Goal: Information Seeking & Learning: Find specific fact

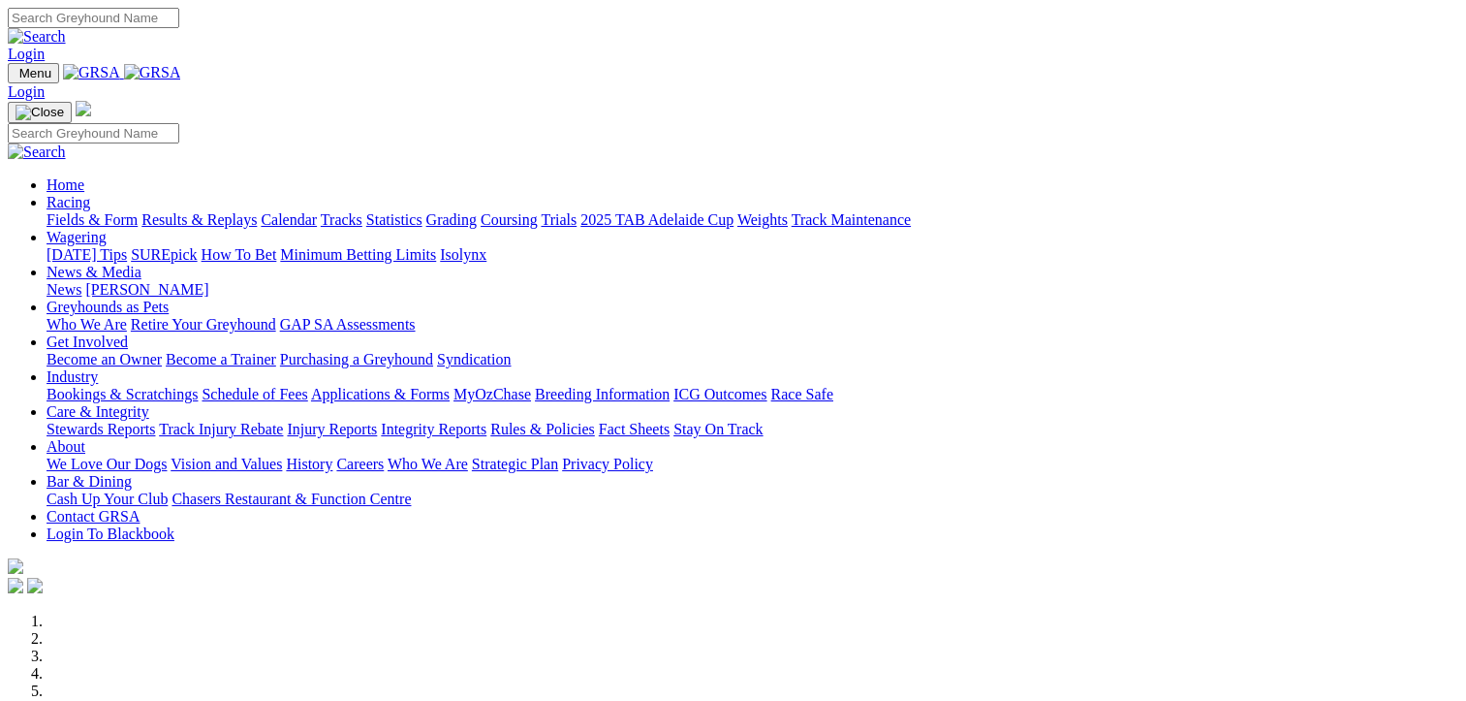
click at [257, 211] on link "Results & Replays" at bounding box center [199, 219] width 115 height 16
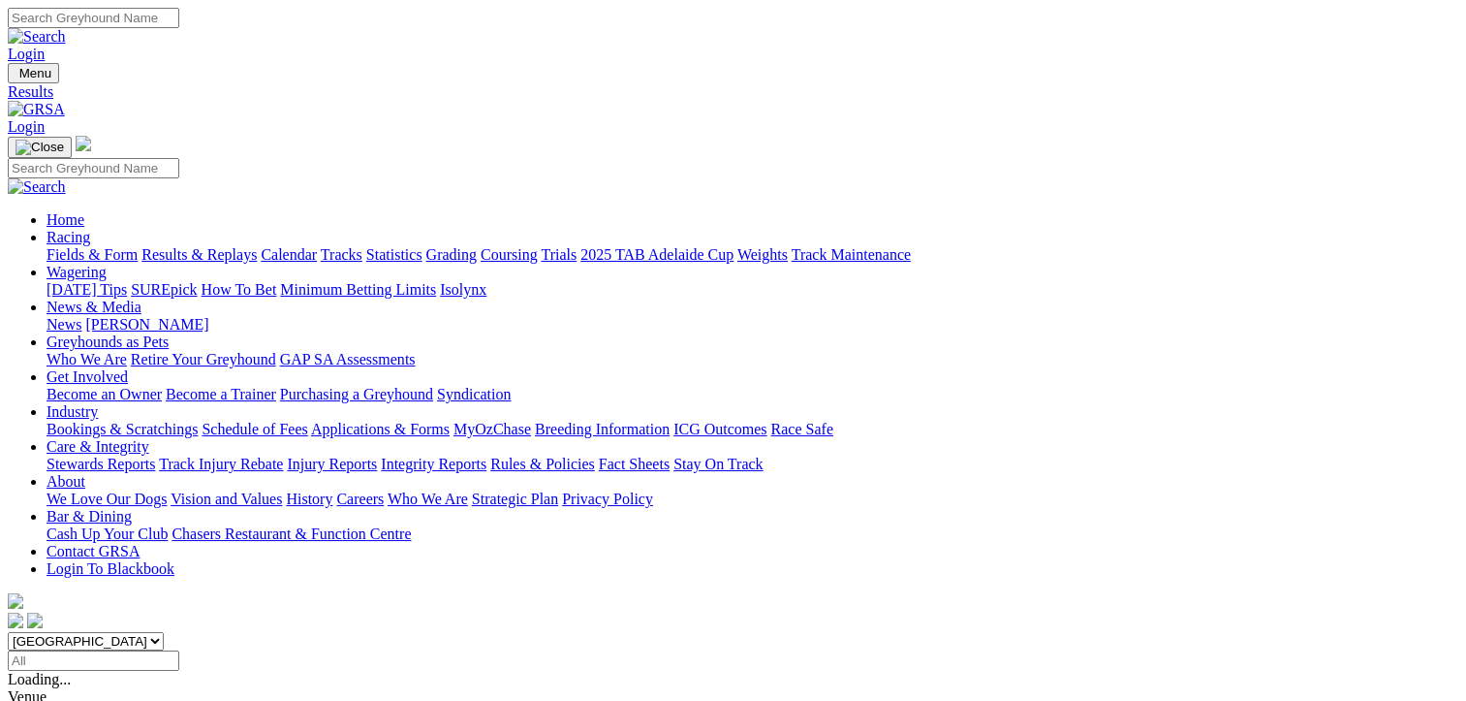
click at [164, 632] on select "South Australia New South Wales Northern Territory Queensland Tasmania Victoria…" at bounding box center [86, 641] width 156 height 18
select select "NT"
click at [126, 632] on select "South Australia New South Wales Northern Territory Queensland Tasmania Victoria…" at bounding box center [86, 641] width 156 height 18
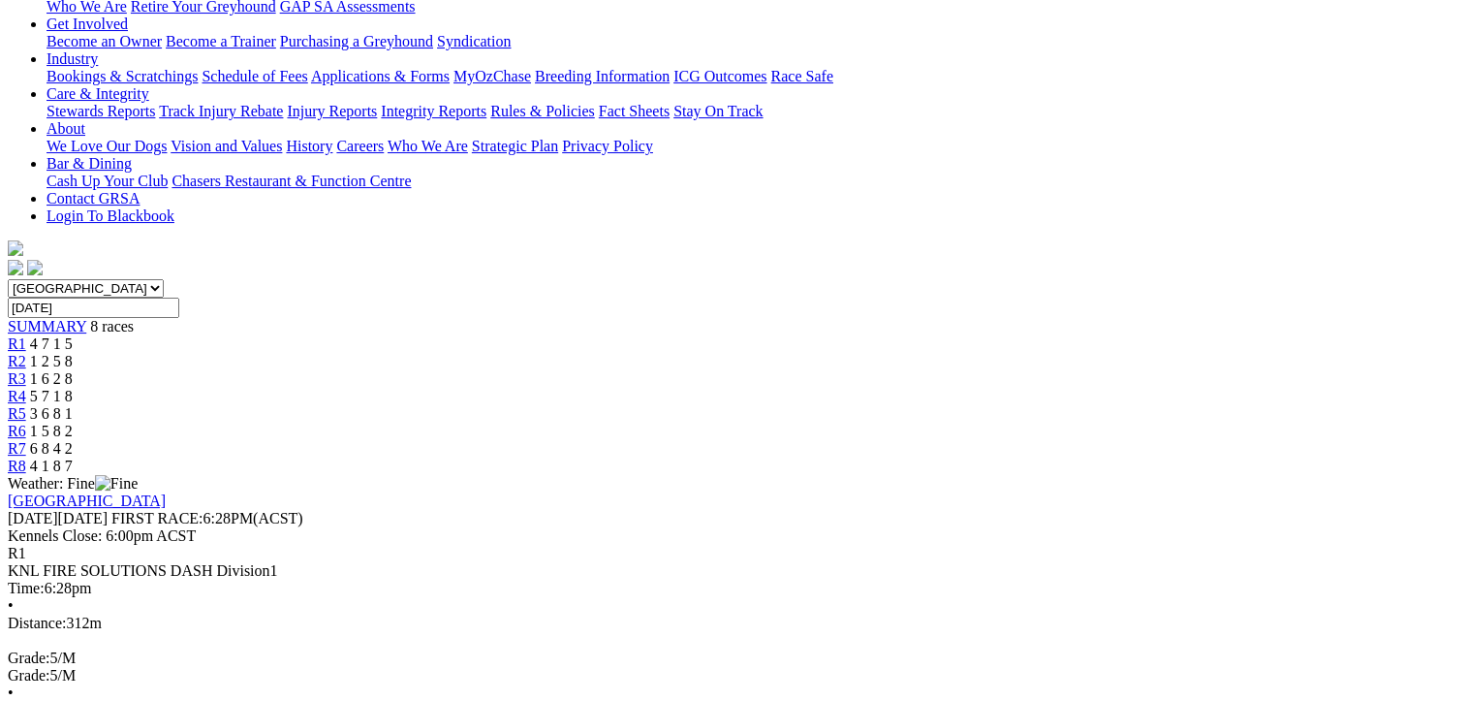
scroll to position [485, 0]
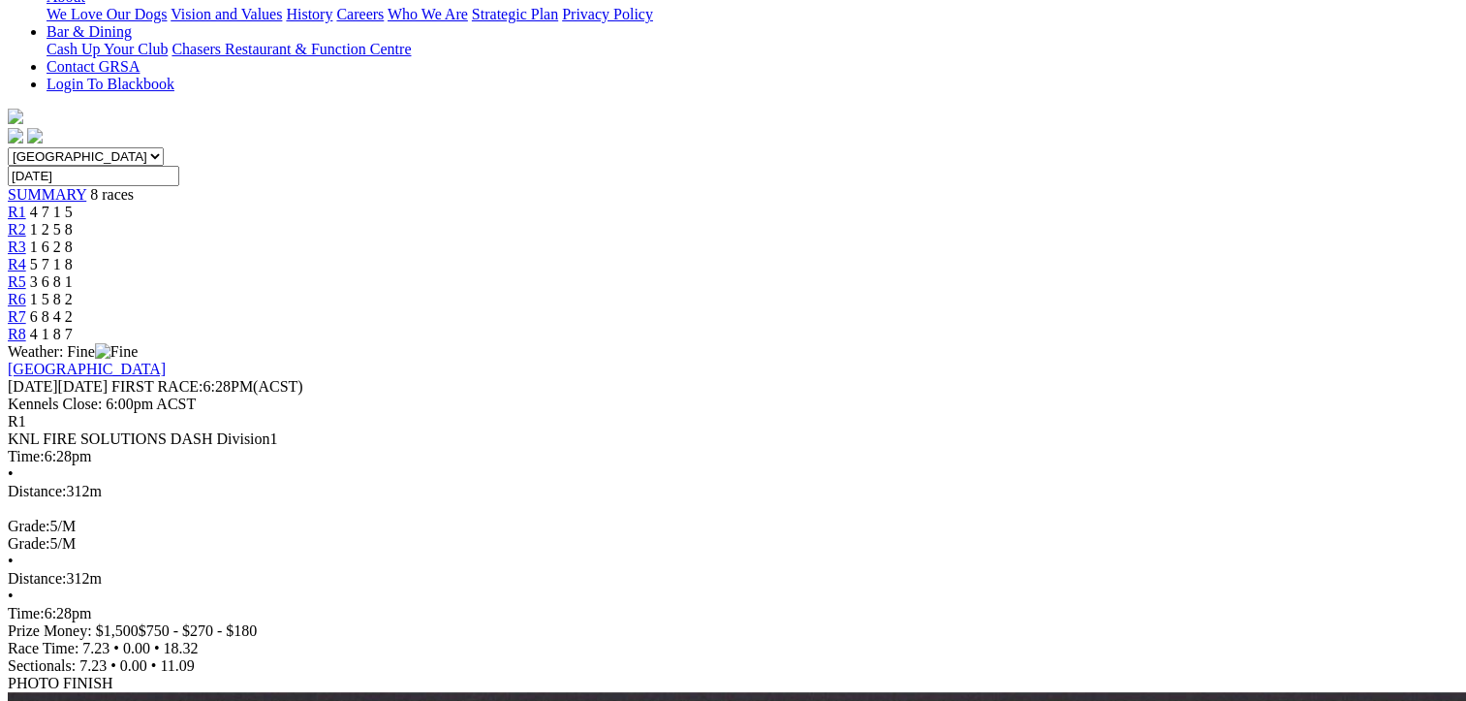
drag, startPoint x: 109, startPoint y: 187, endPoint x: 1287, endPoint y: 489, distance: 1216.7
copy tbody "1 Sportster T: Adam Poulter 18.32 - $10.20 - - 18.32 - $10.20 2 Bagot Bullet T:…"
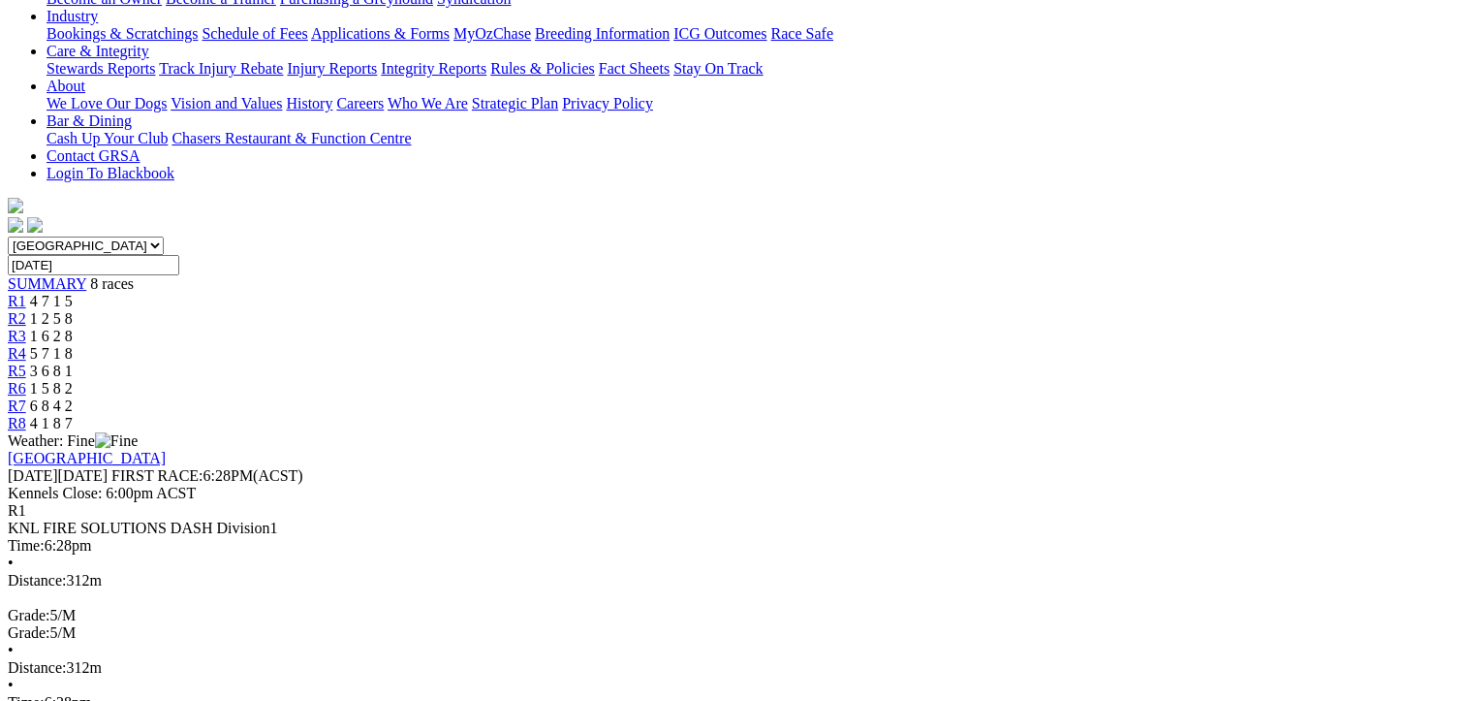
scroll to position [291, 0]
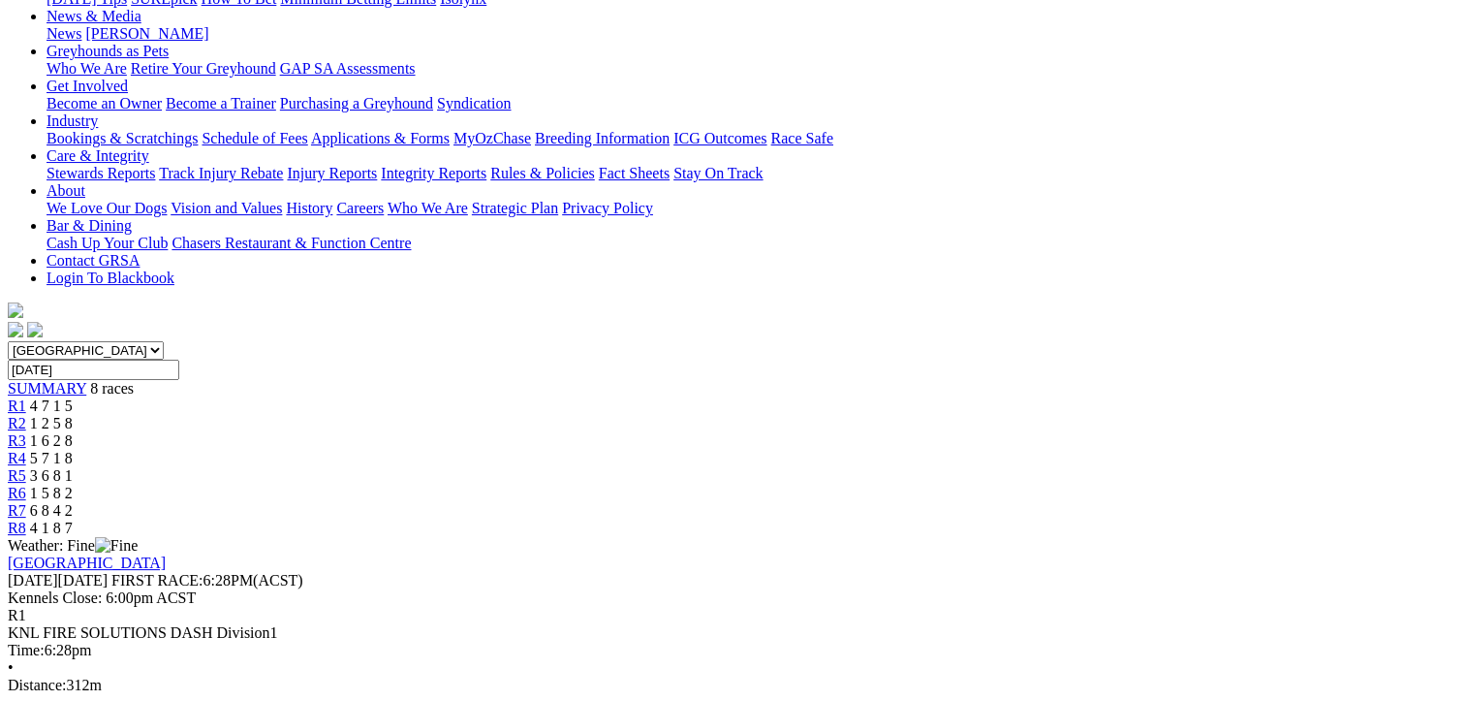
click at [73, 415] on span "1 2 5 8" at bounding box center [51, 423] width 43 height 16
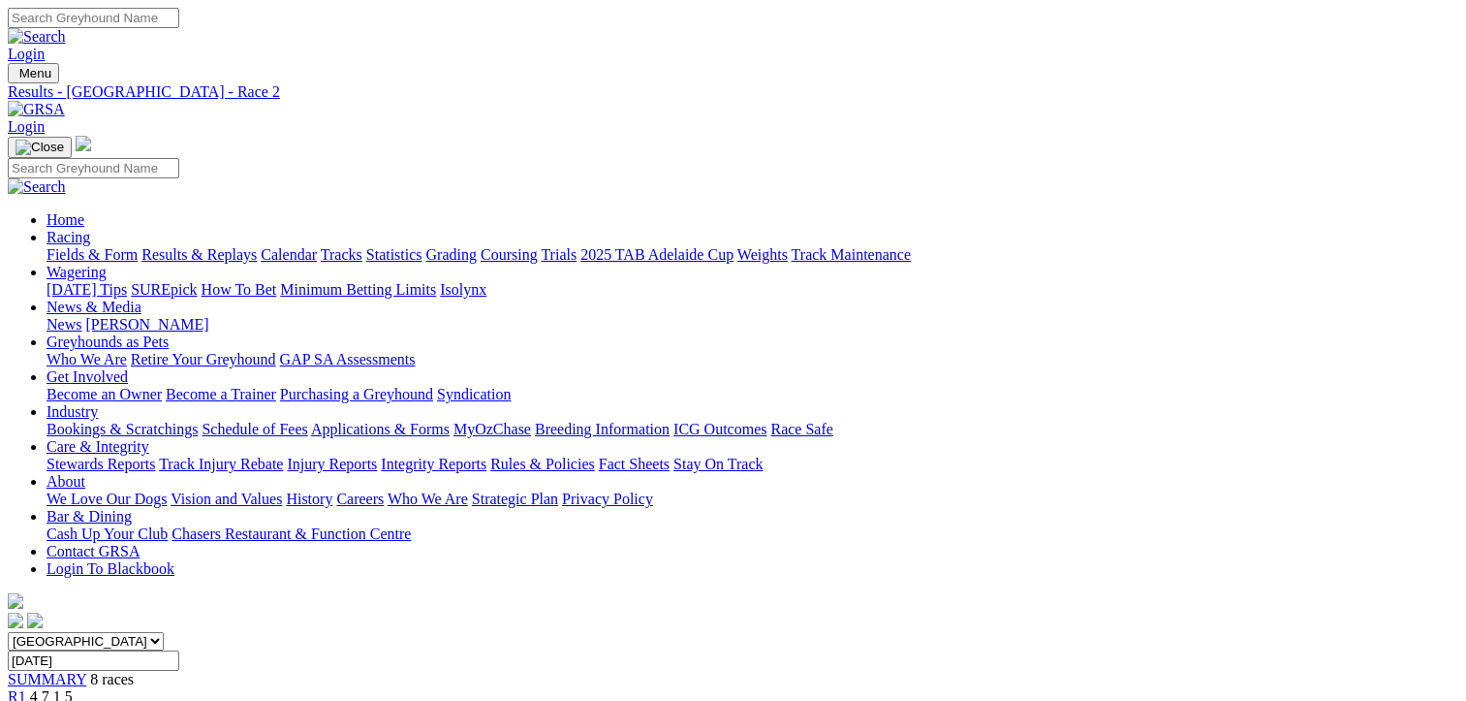
scroll to position [388, 0]
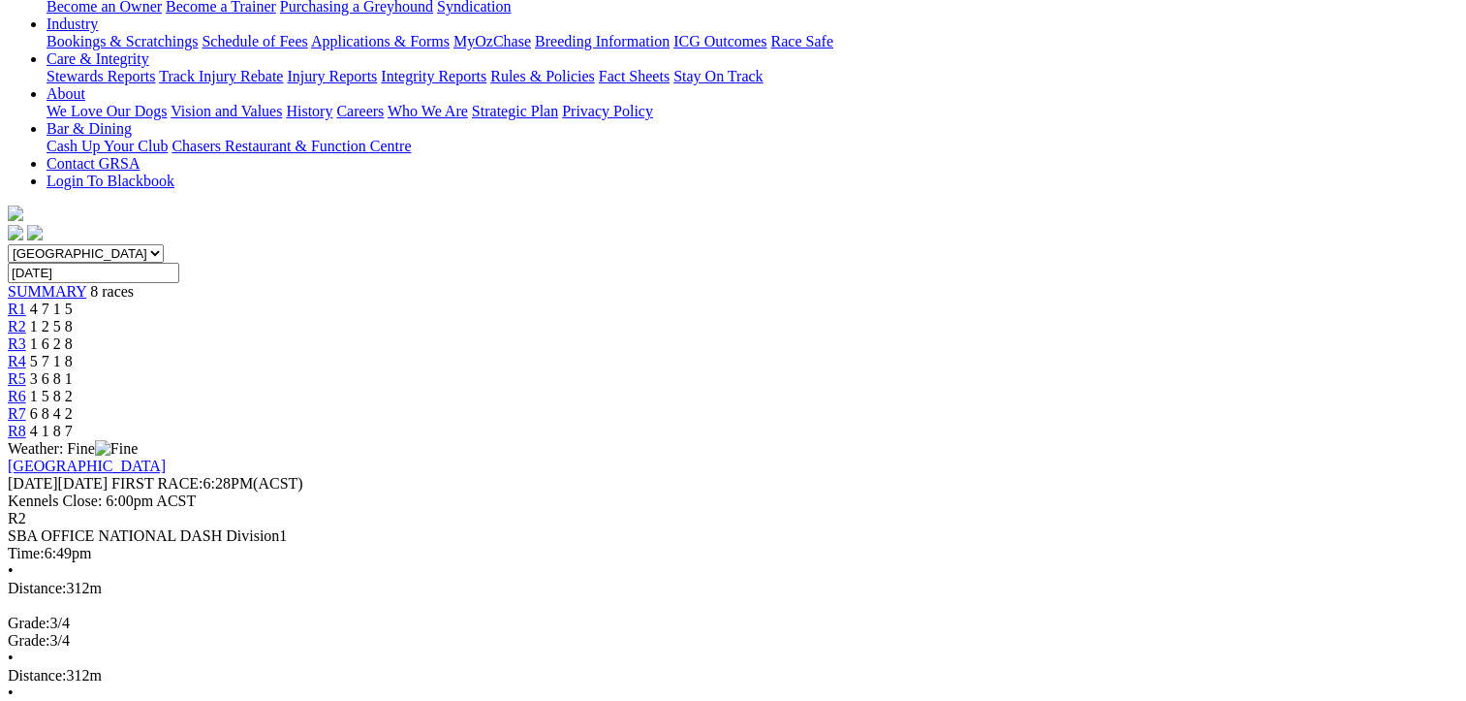
drag, startPoint x: 112, startPoint y: 289, endPoint x: 1262, endPoint y: 587, distance: 1187.6
copy tbody "1 [PERSON_NAME]: [PERSON_NAME] 18.25 - $4.00 - - 18.25 - $4.00 2 Bowhunter T: […"
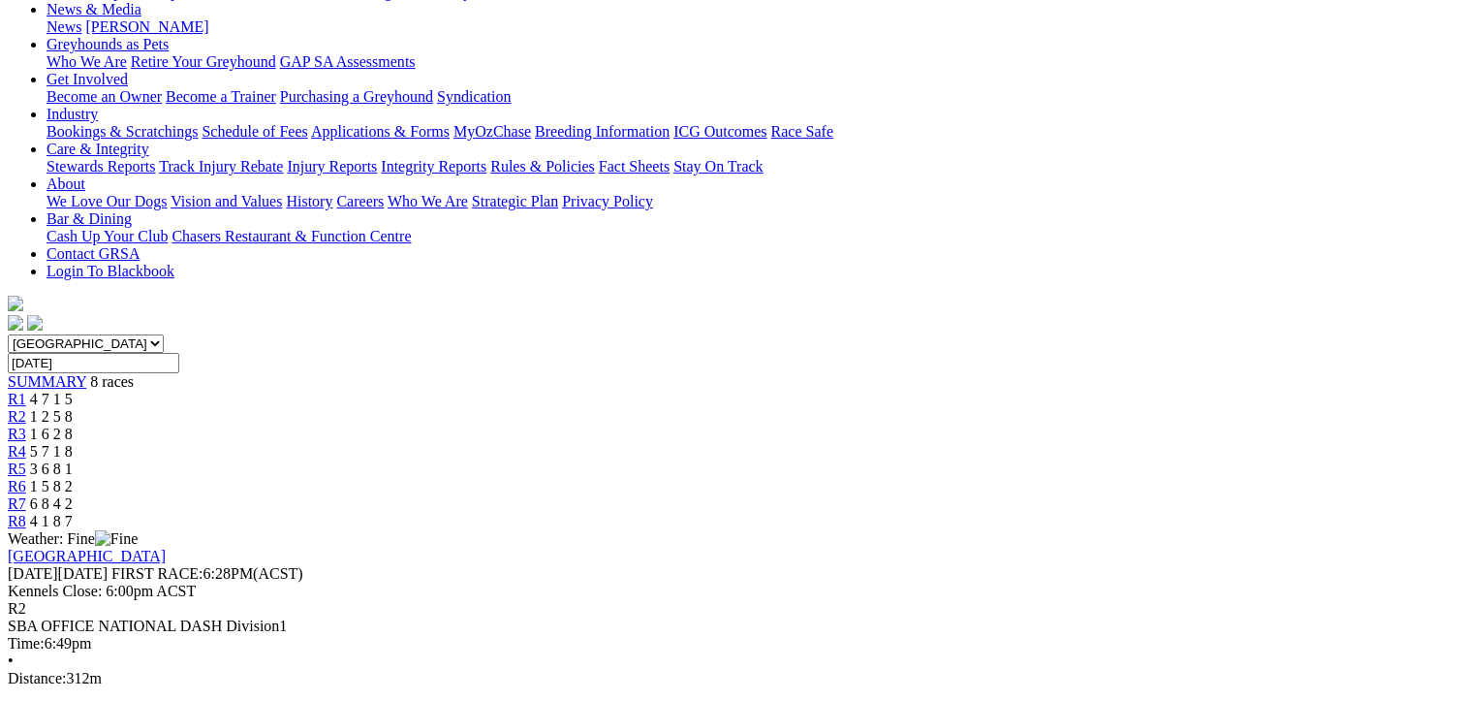
scroll to position [194, 0]
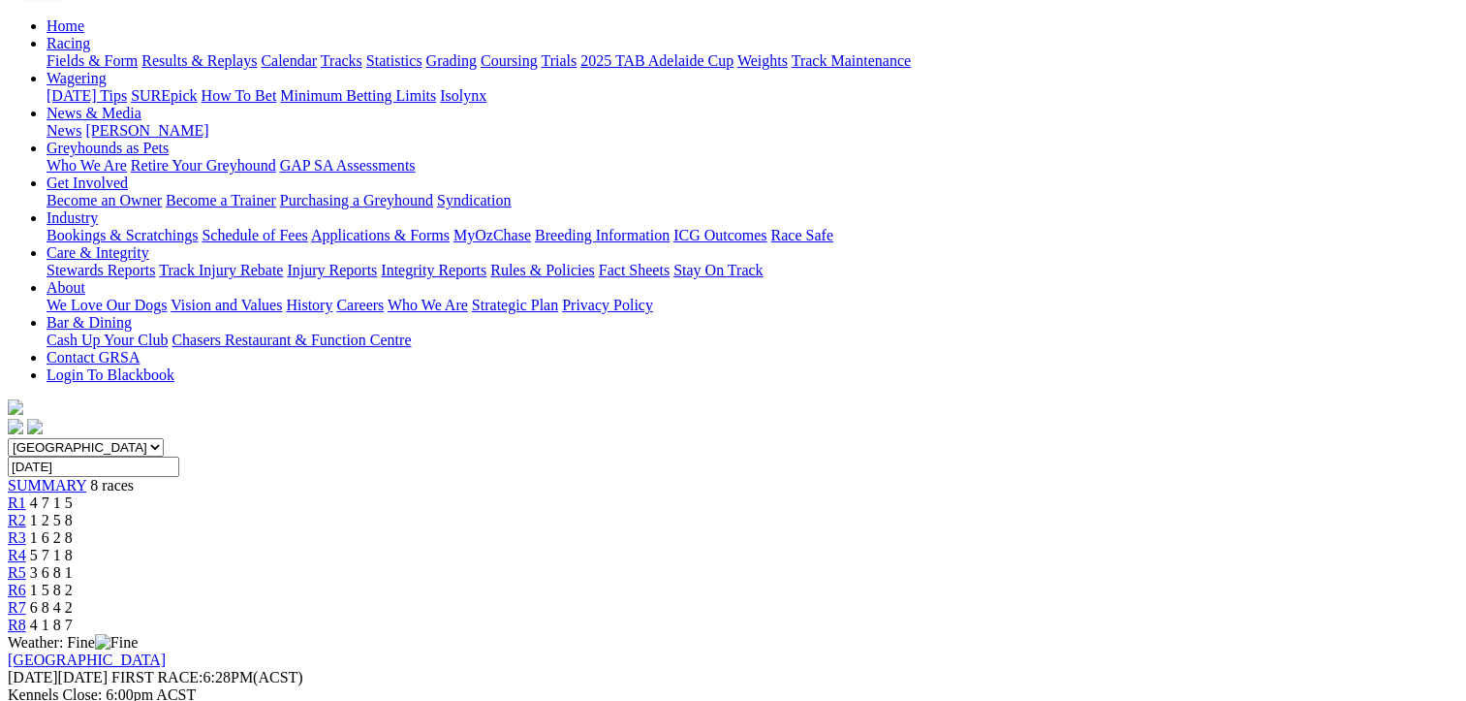
click at [73, 529] on span "1 6 2 8" at bounding box center [51, 537] width 43 height 16
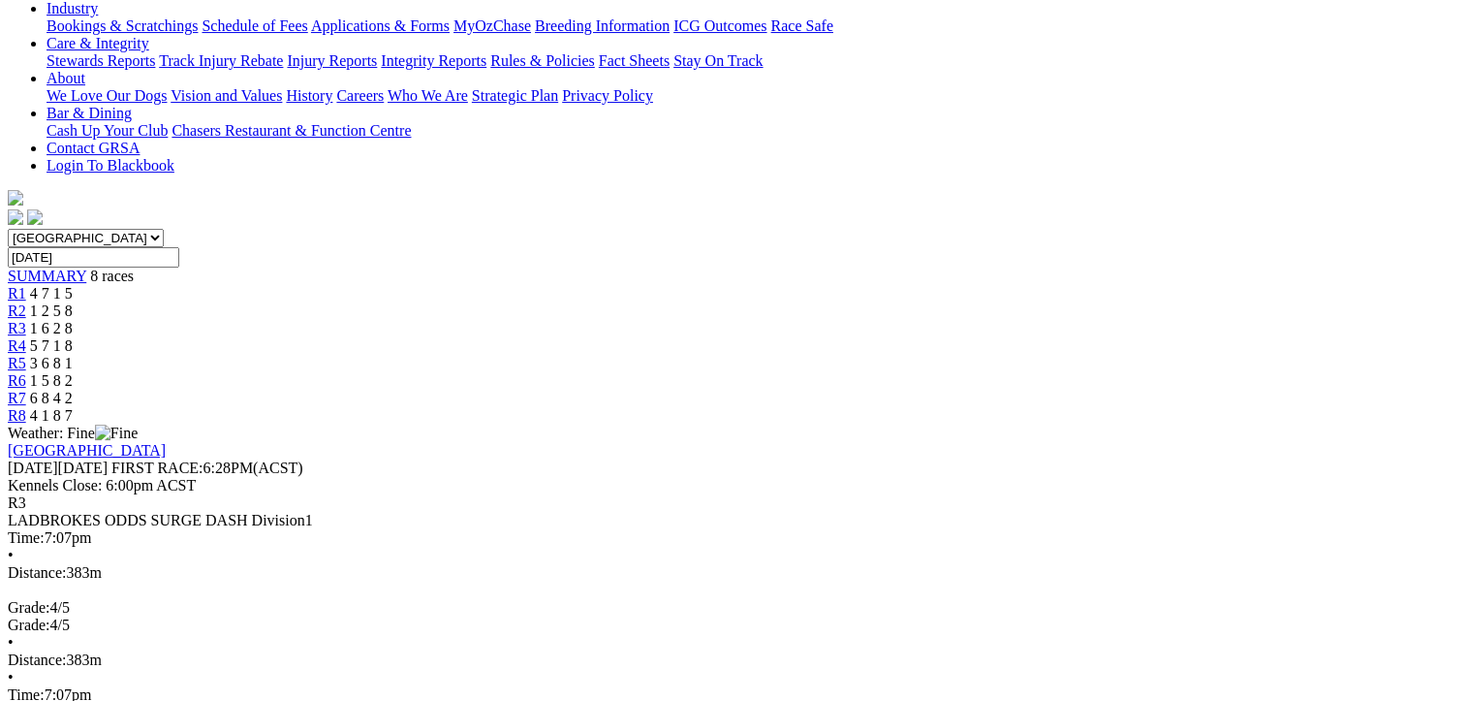
scroll to position [485, 0]
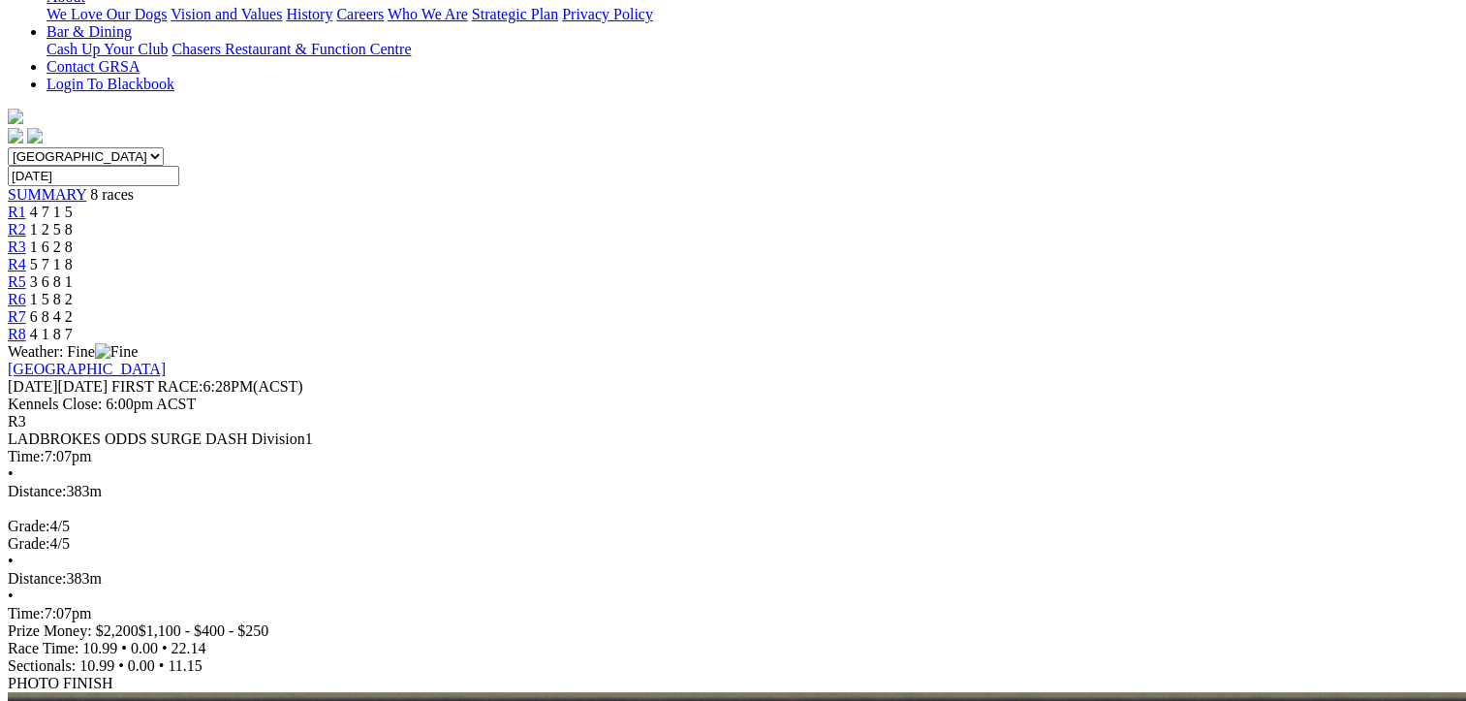
drag, startPoint x: 113, startPoint y: 188, endPoint x: 1266, endPoint y: 425, distance: 1176.6
copy tbody "1 Go Jo T: Graeme Ferns 22.14 - $1.70 - - 22.14 - $1.70 2 Tanaya T: Simon Natha…"
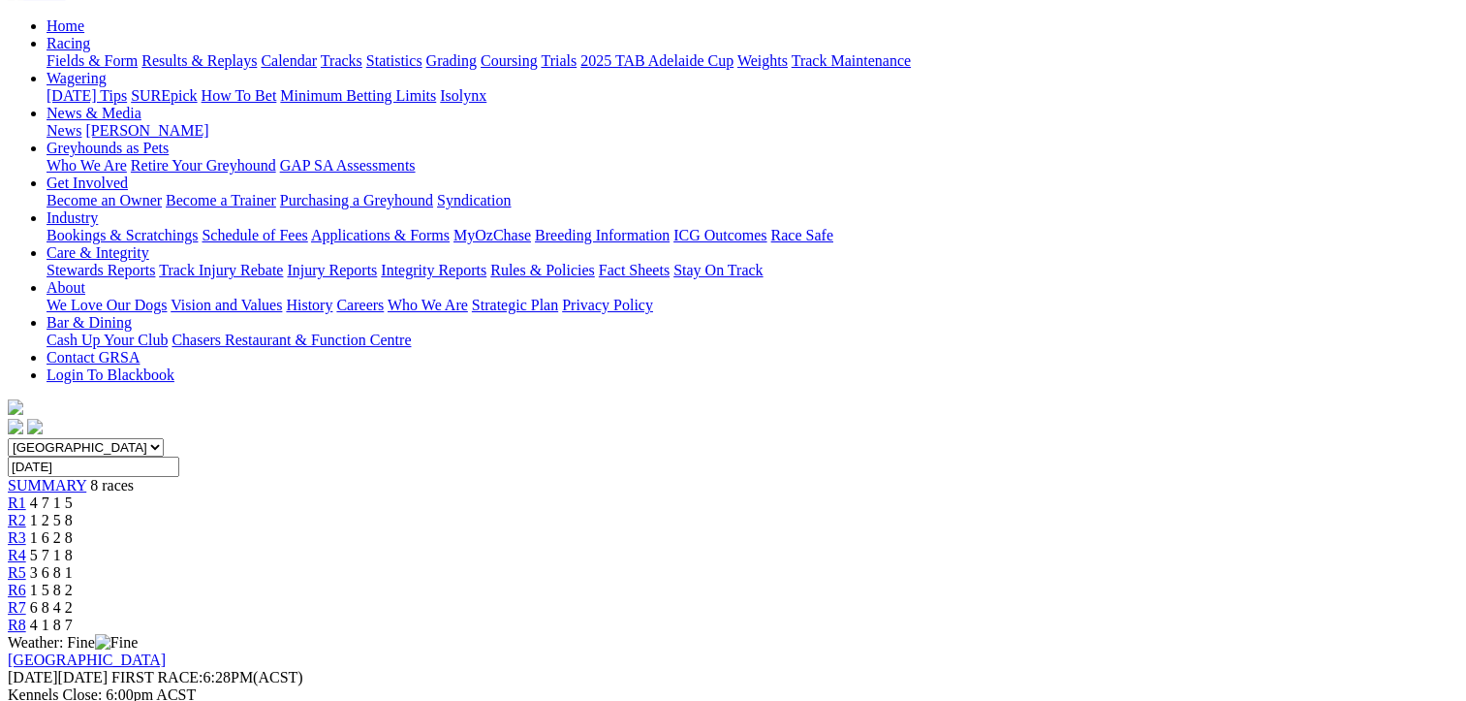
click at [733, 547] on div "R4 5 7 1 8" at bounding box center [733, 555] width 1451 height 17
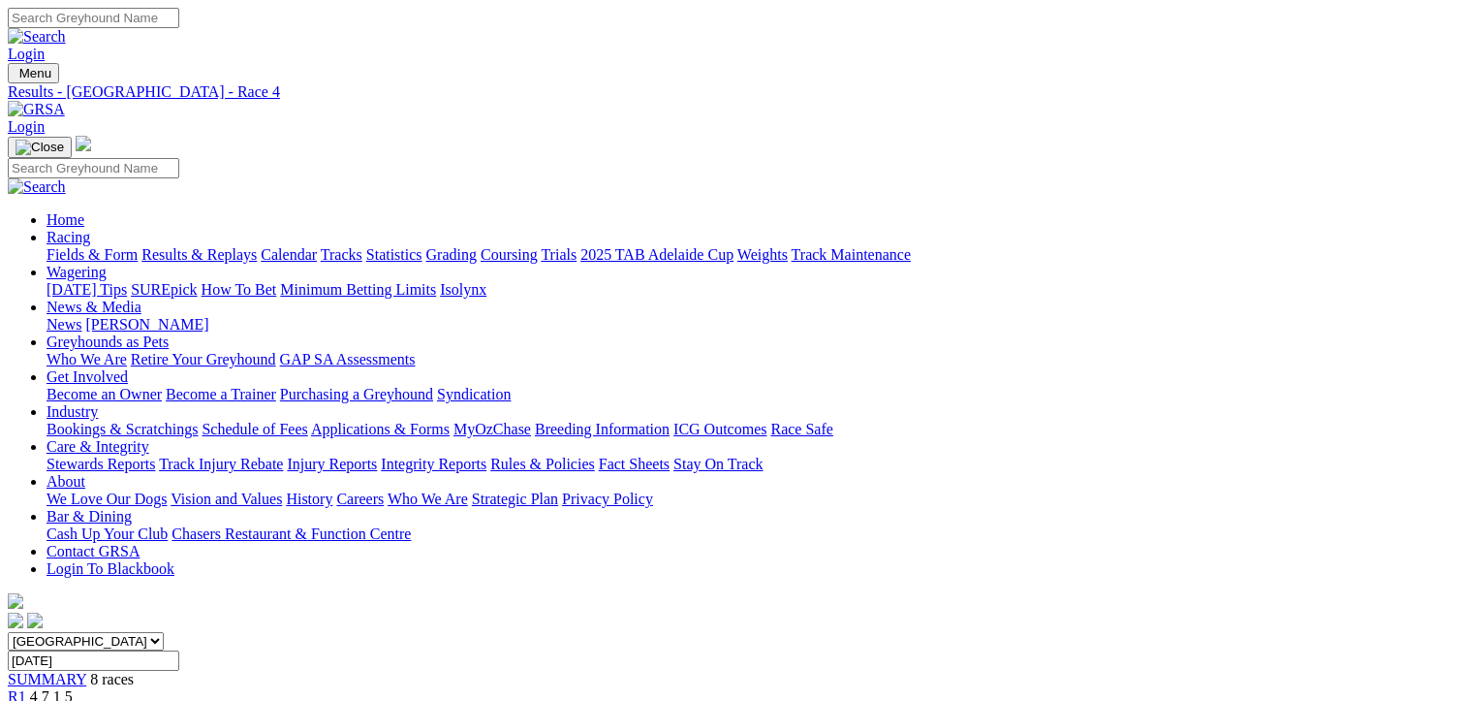
scroll to position [388, 0]
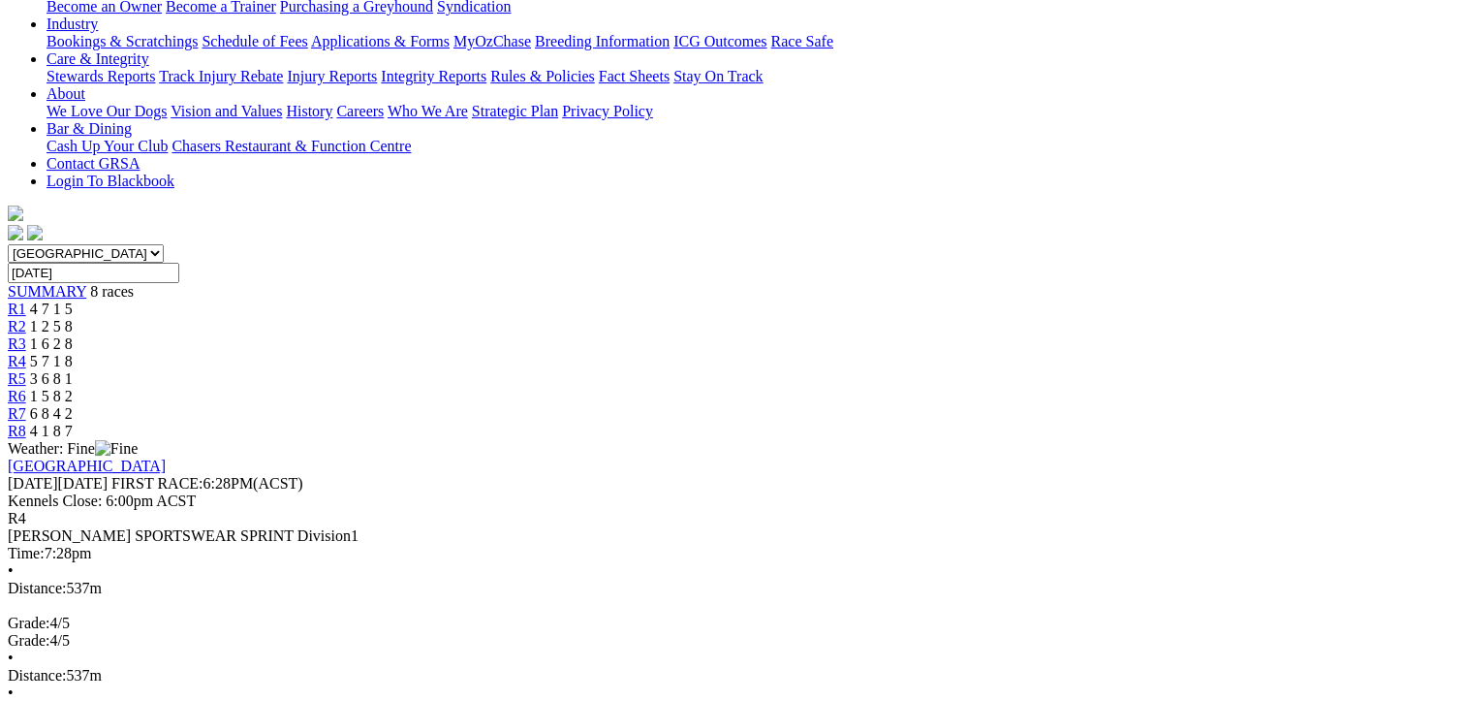
drag, startPoint x: 110, startPoint y: 281, endPoint x: 1277, endPoint y: 527, distance: 1192.6
copy tbody "1 Enigma Dream T: [PERSON_NAME] [PERSON_NAME] 31.60 - $2.70 - - 31.60 - $2.70 2…"
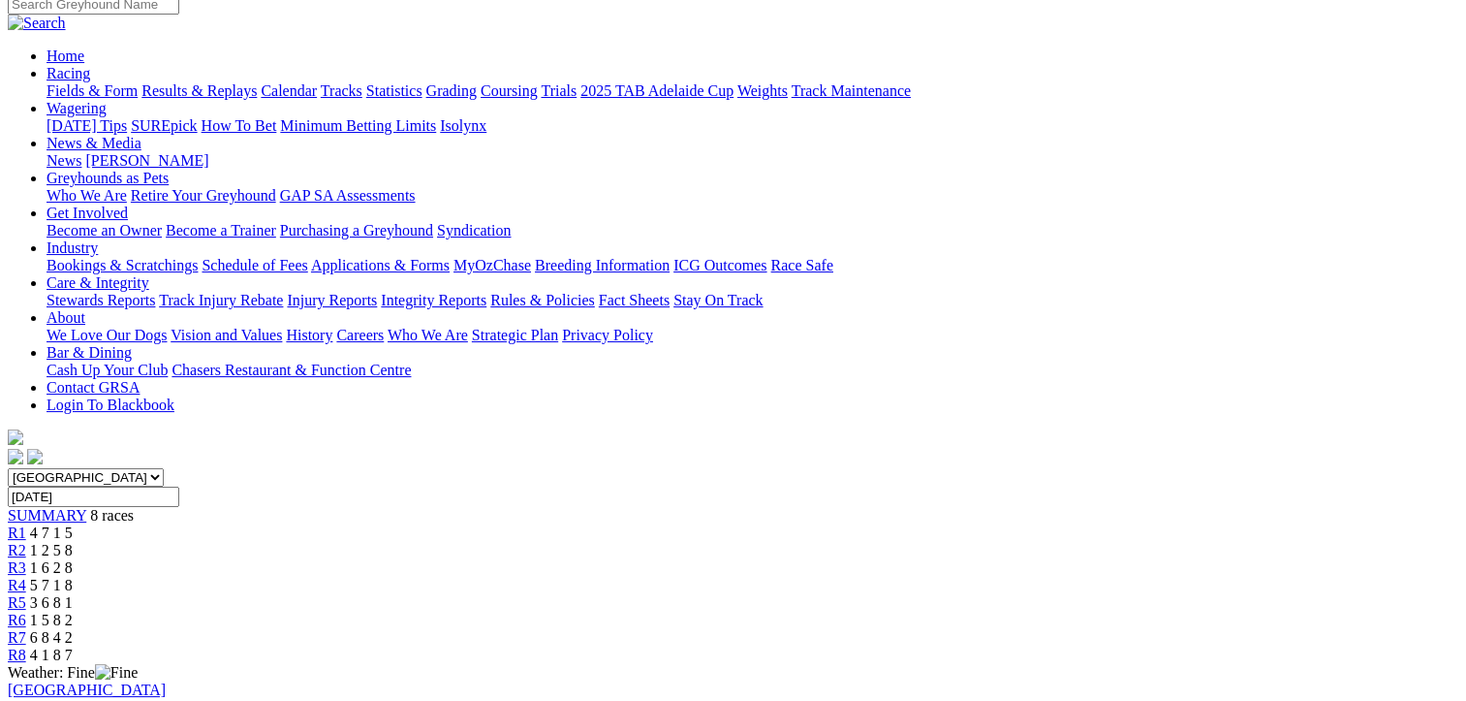
scroll to position [97, 0]
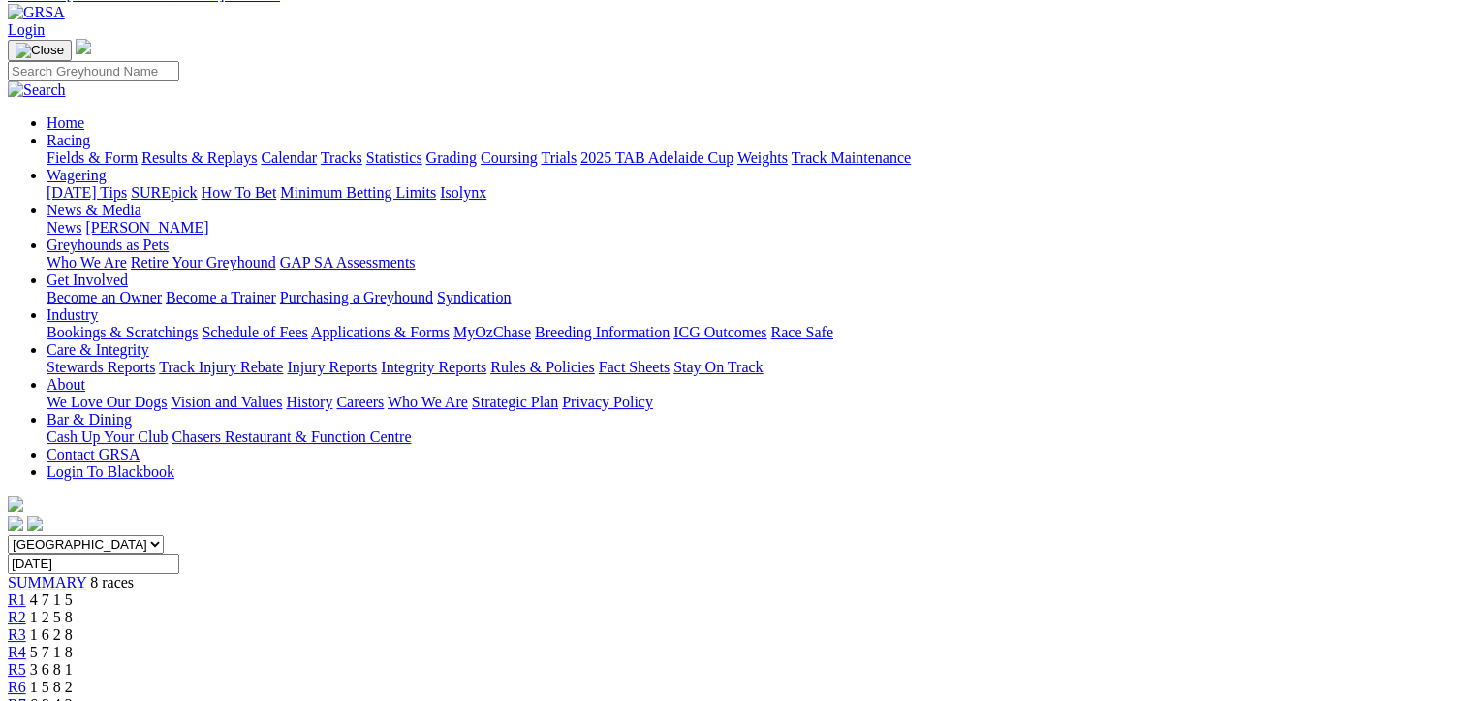
click at [881, 661] on div "R5 3 6 8 1" at bounding box center [733, 669] width 1451 height 17
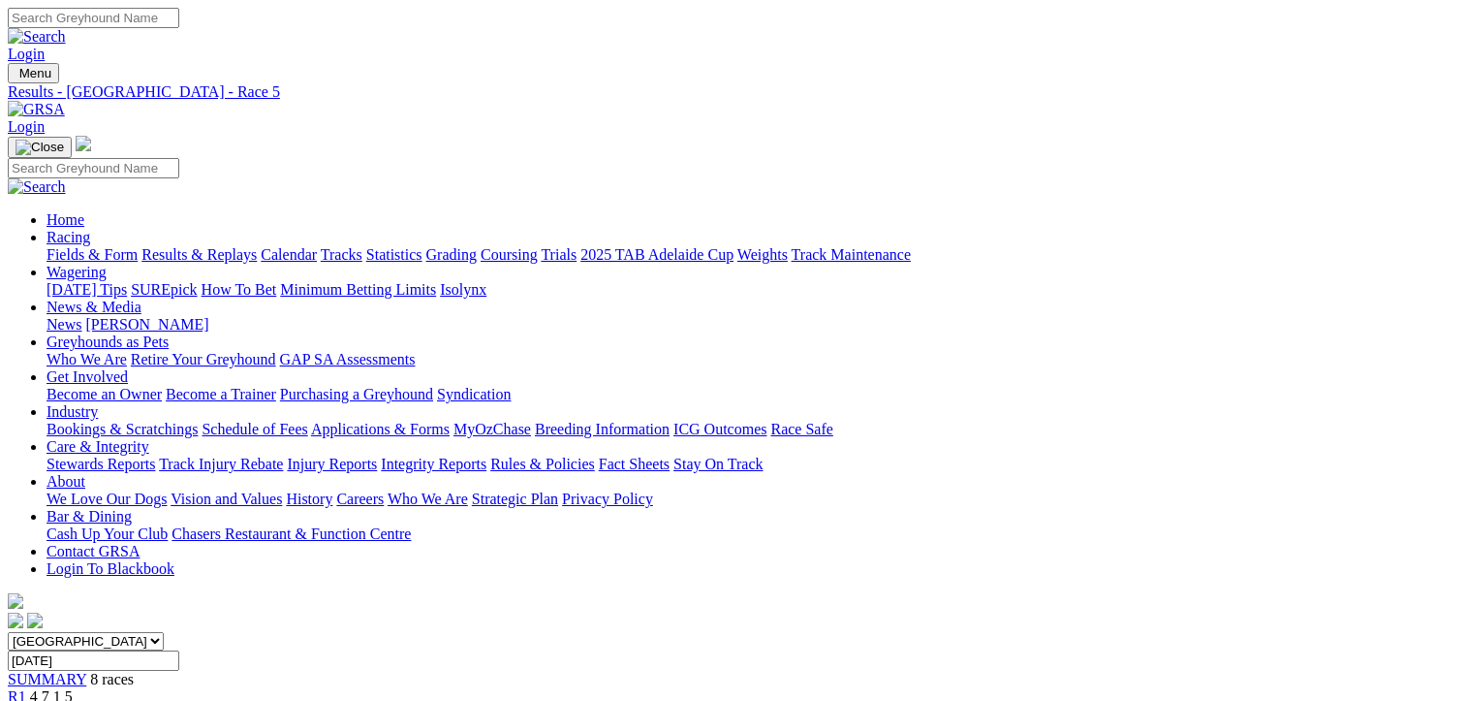
scroll to position [485, 0]
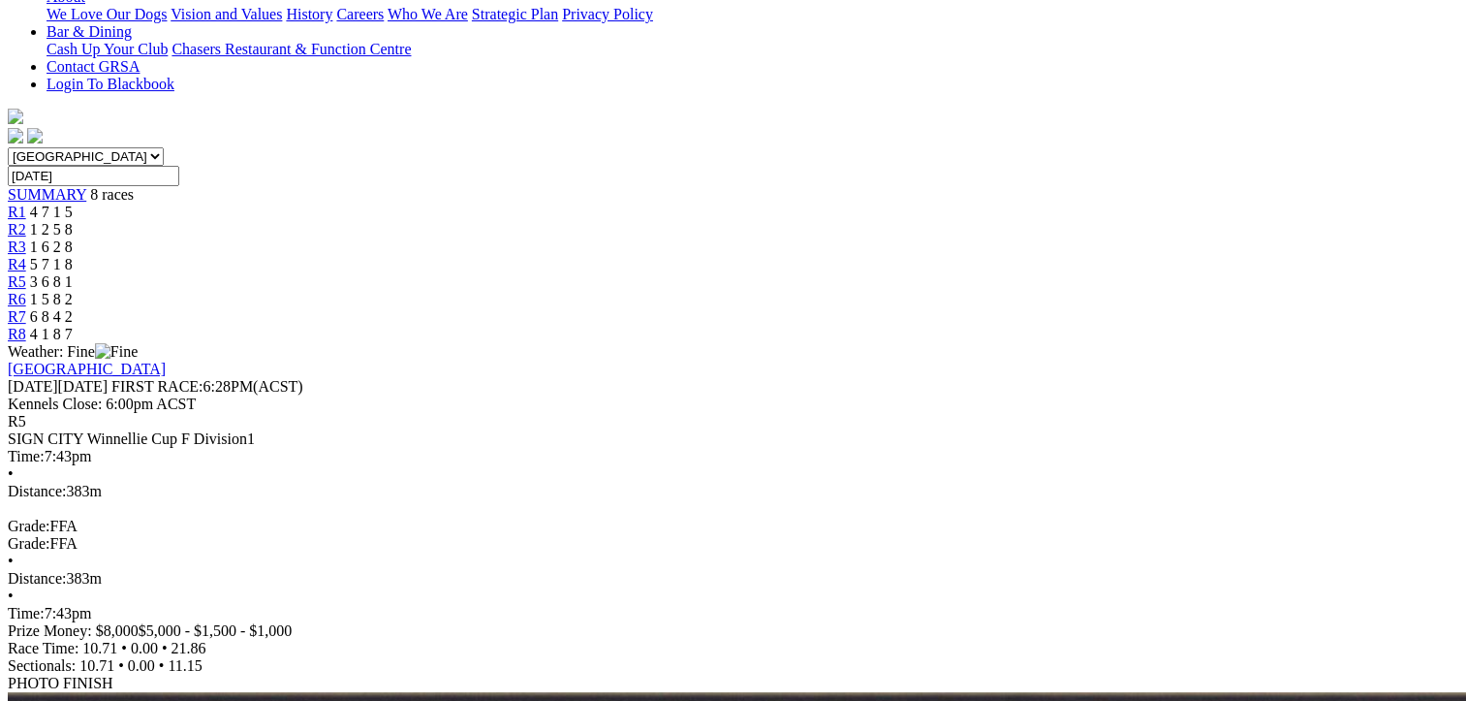
drag, startPoint x: 113, startPoint y: 180, endPoint x: 1264, endPoint y: 606, distance: 1226.6
copy tbody "1 Luka Magic T: [PERSON_NAME] 21.86 - $6.00 - - 21.86 - $6.00 2 Bull's Chance T…"
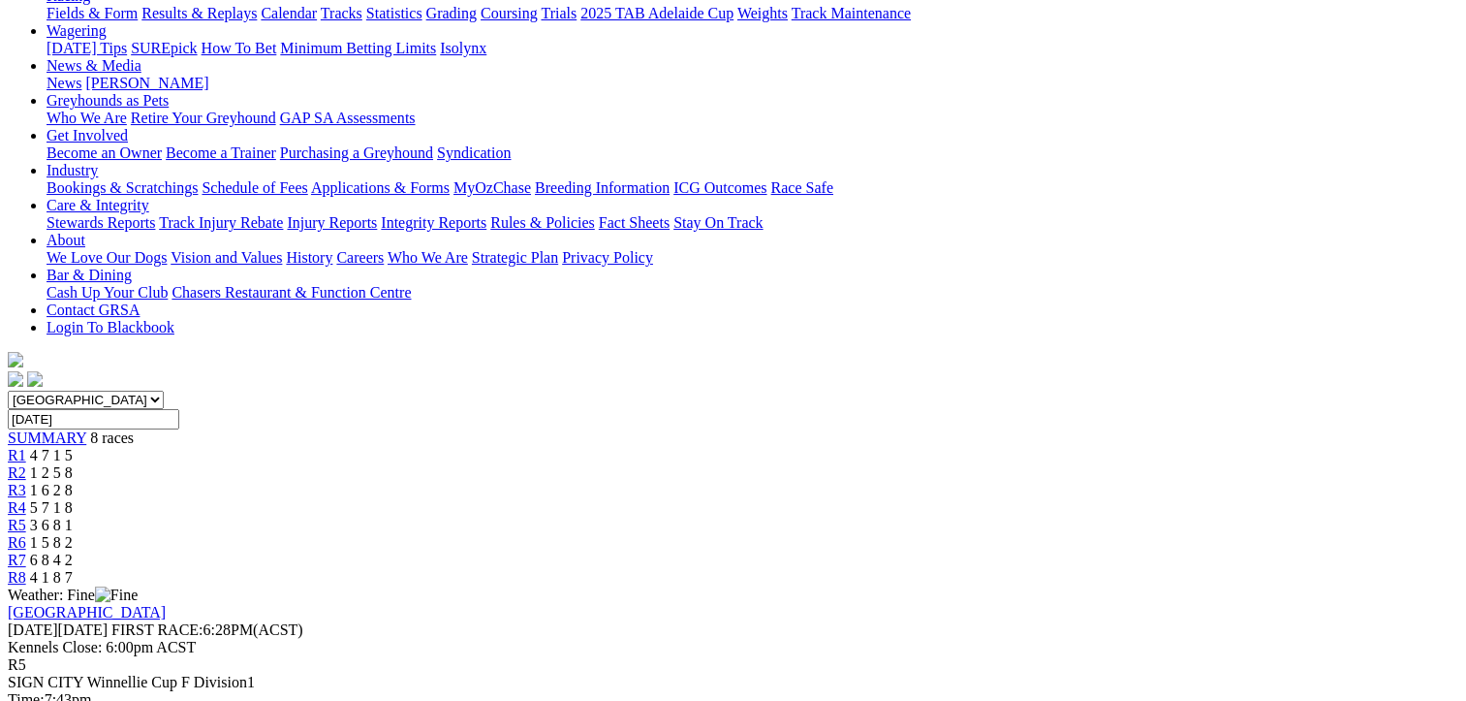
scroll to position [97, 0]
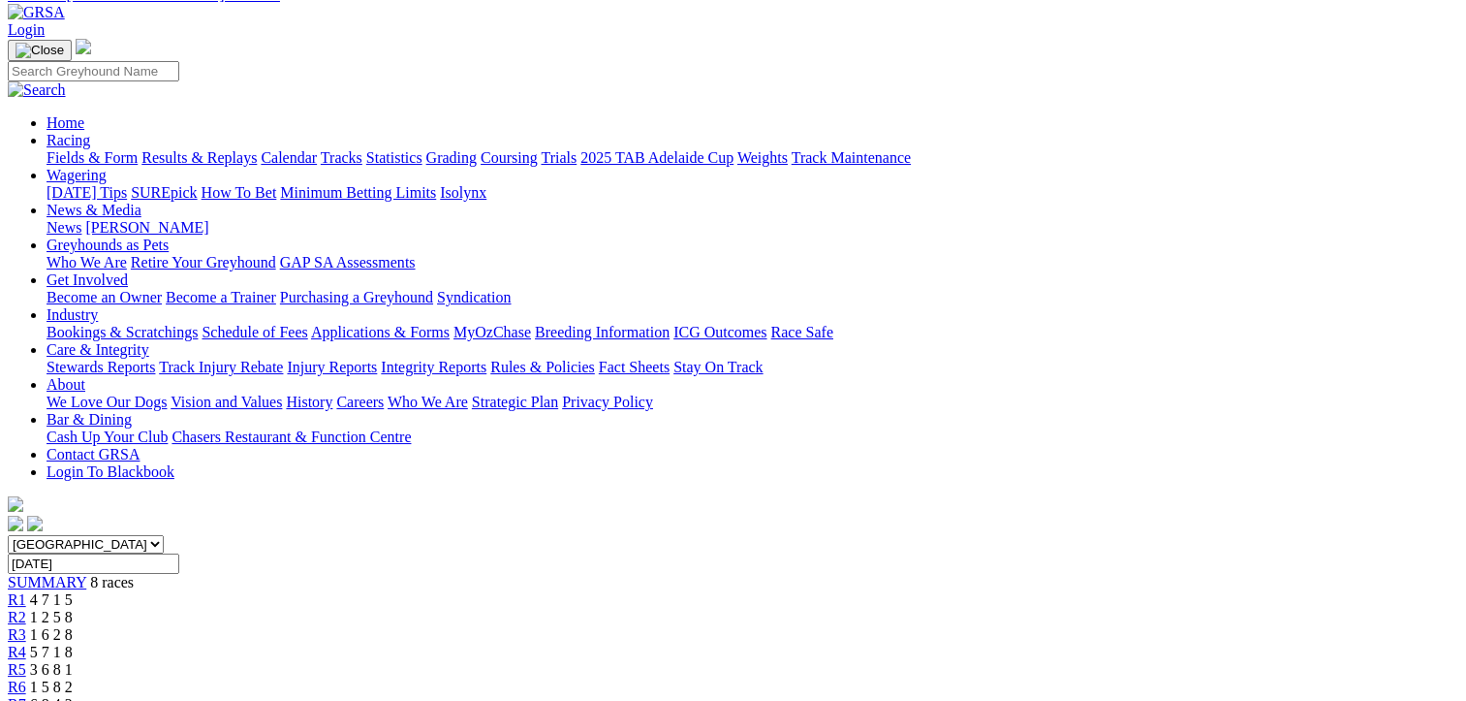
click at [999, 678] on div "R6 1 5 8 2" at bounding box center [733, 686] width 1451 height 17
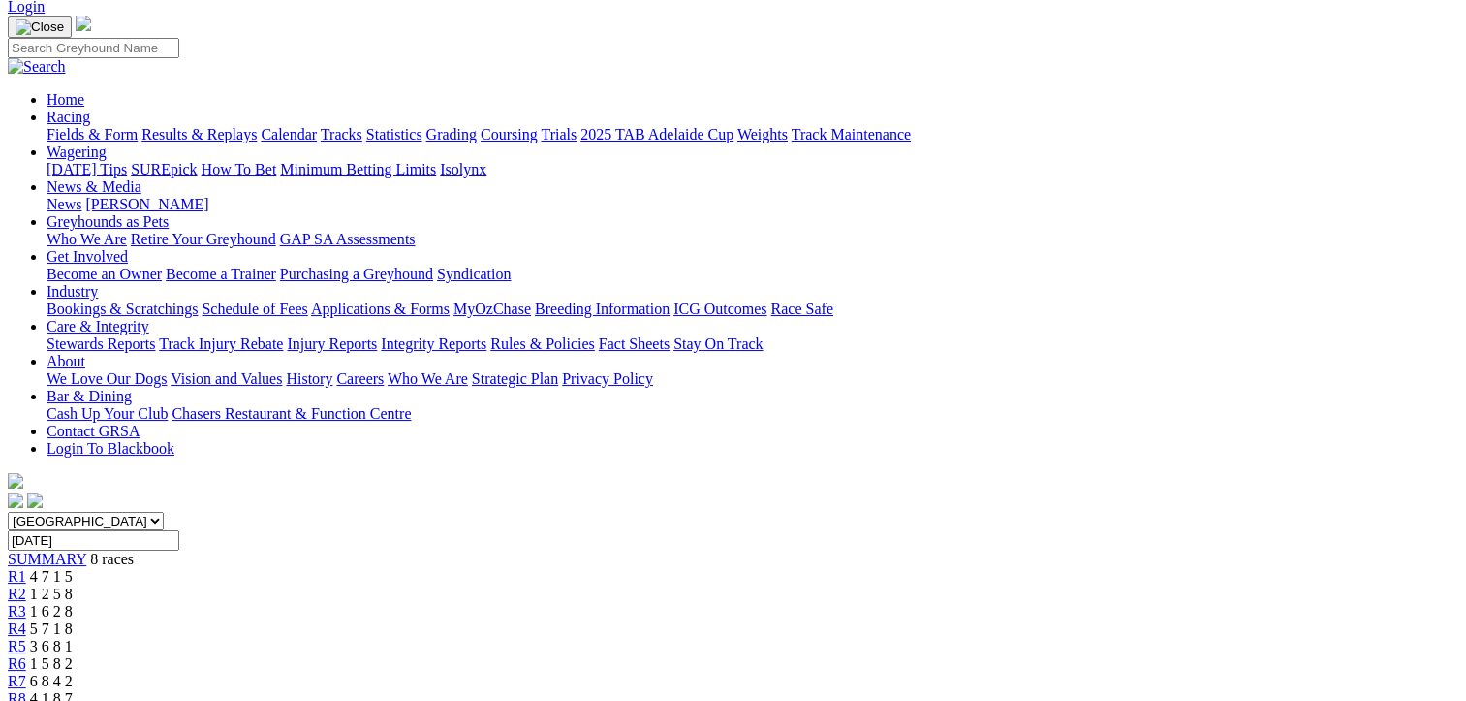
scroll to position [388, 0]
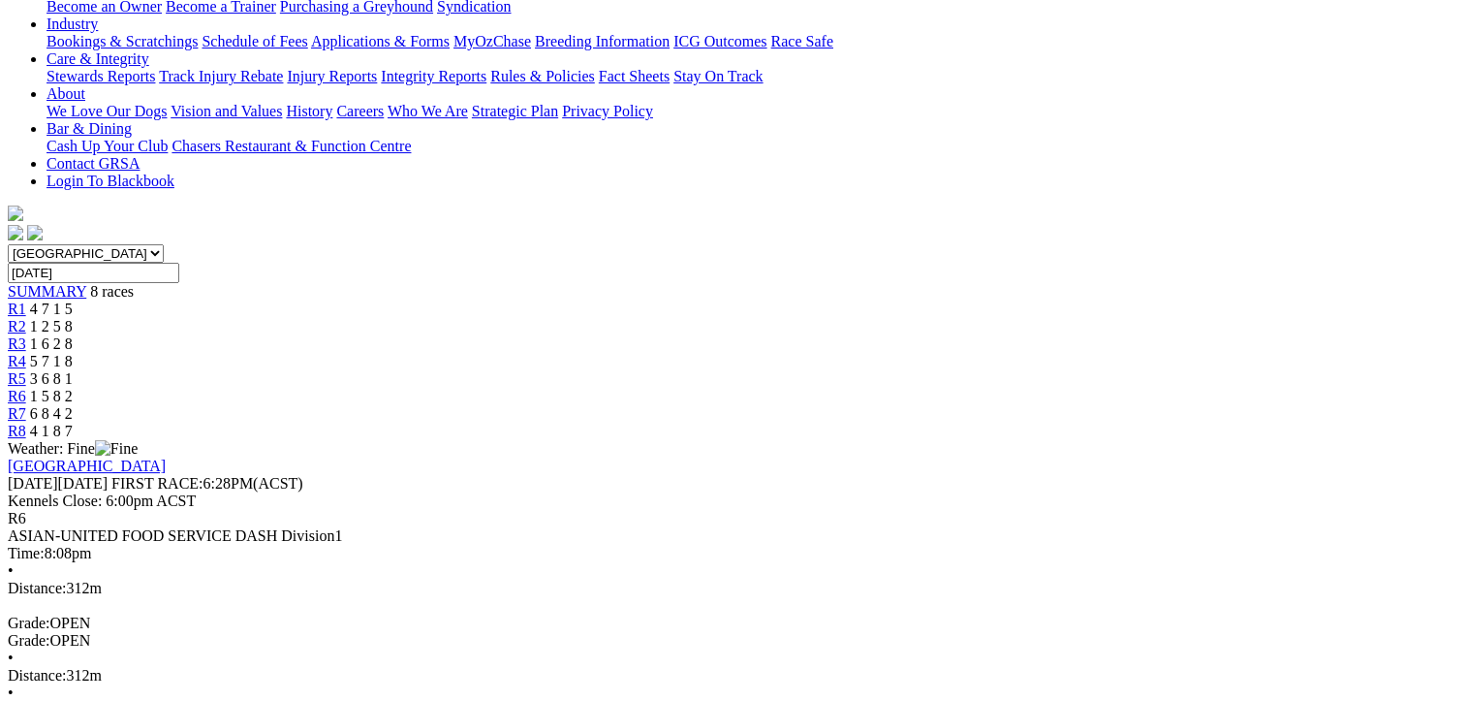
drag, startPoint x: 110, startPoint y: 292, endPoint x: 1272, endPoint y: 589, distance: 1198.6
copy tbody "1 Bantam Magic T: Adam Poulter 18.04 - $4.10 - - 18.04 - $4.10 2 Bernardo's Bab…"
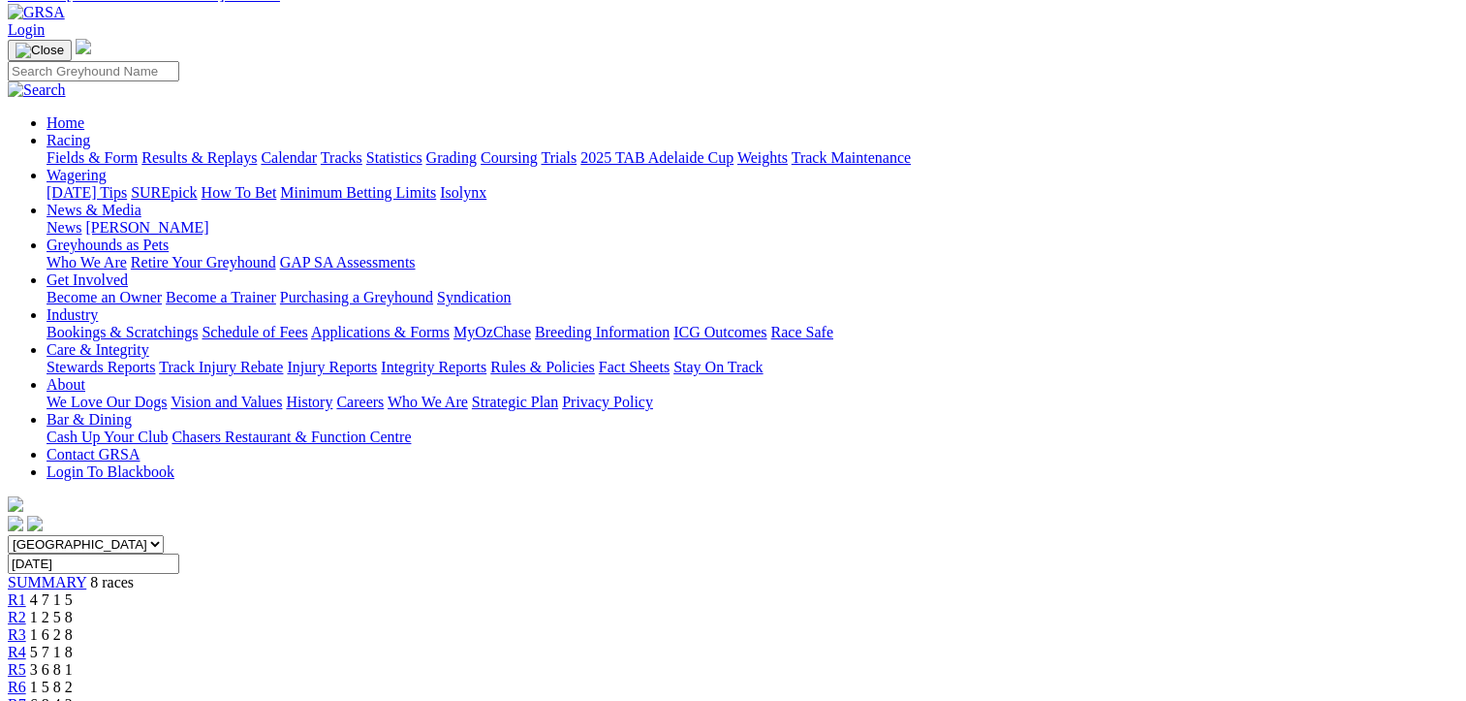
click at [73, 696] on span "6 8 4 2" at bounding box center [51, 704] width 43 height 16
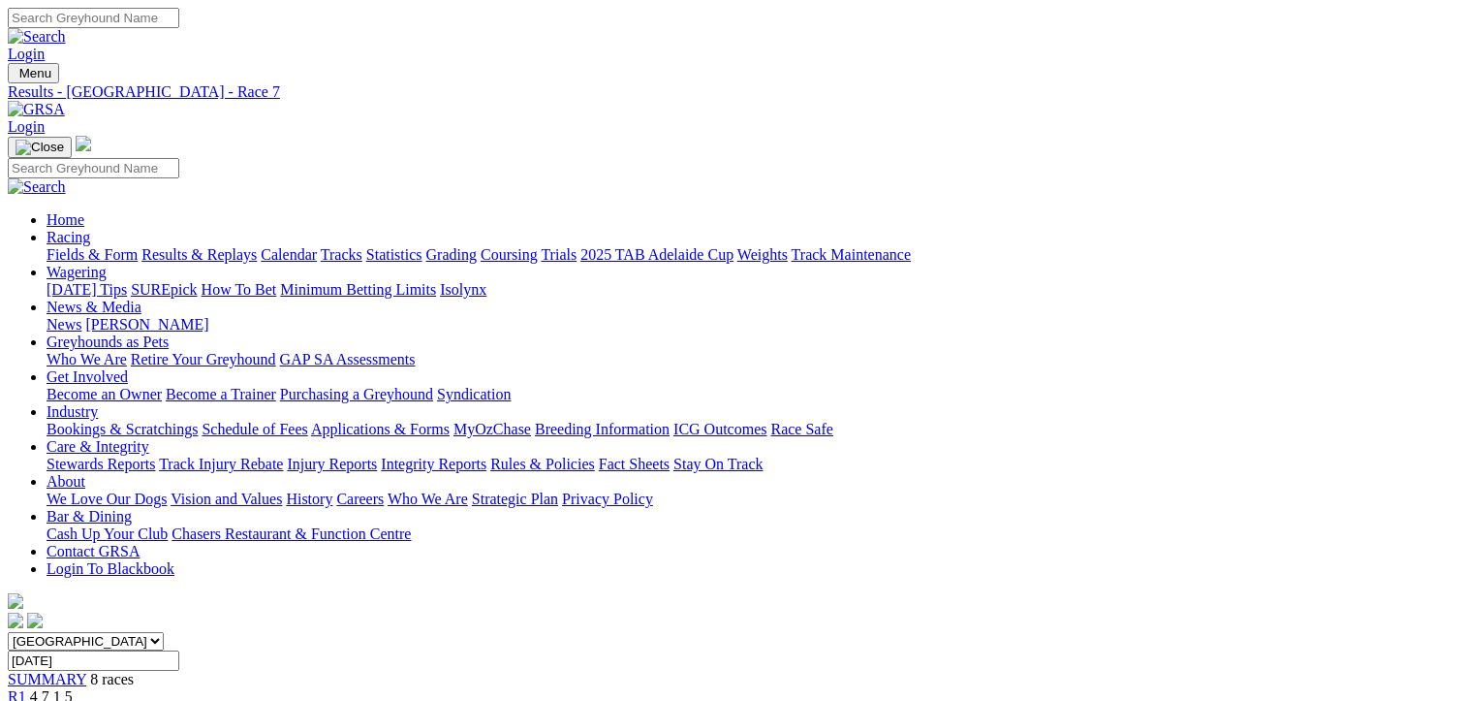
scroll to position [485, 0]
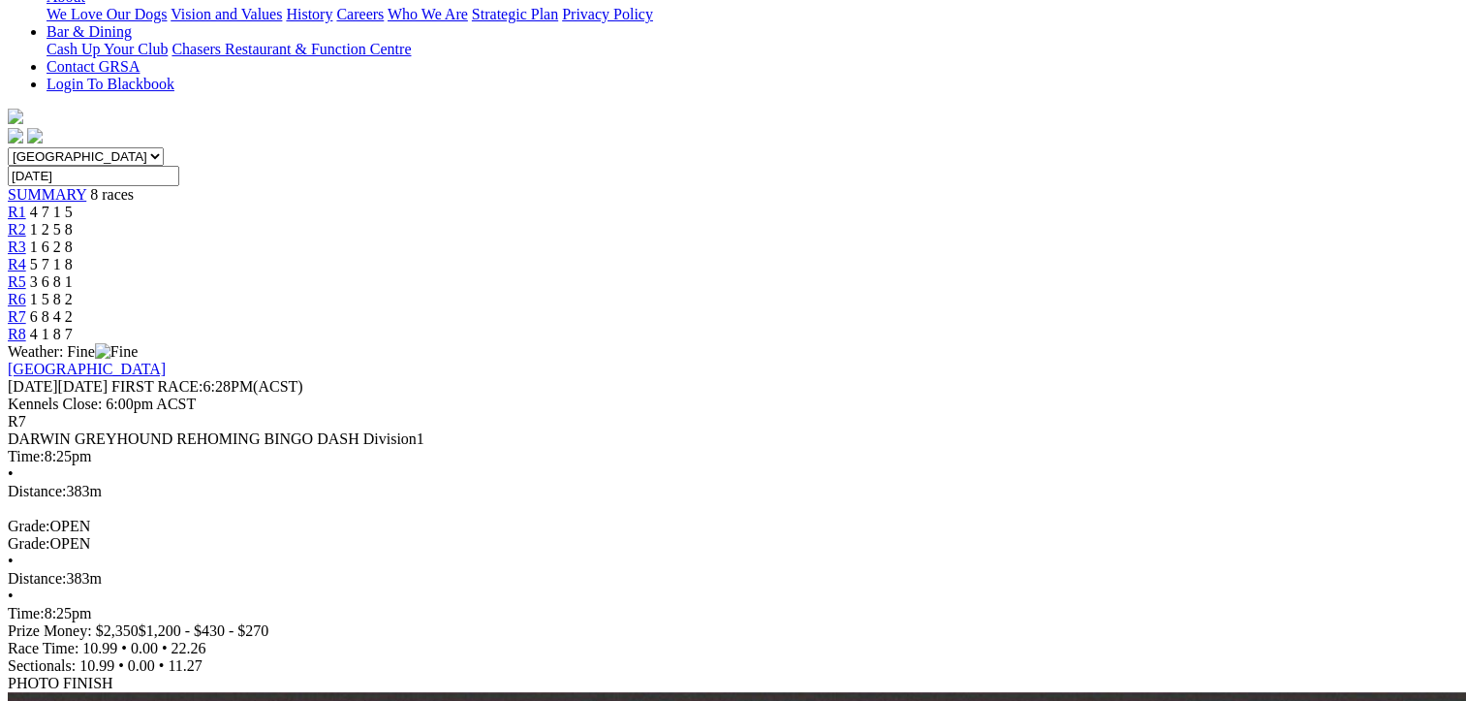
drag, startPoint x: 112, startPoint y: 176, endPoint x: 1267, endPoint y: 423, distance: 1180.3
copy tbody "1 [PERSON_NAME]'s Boy T: [PERSON_NAME] [PERSON_NAME] 22.26 - $3.20 - - 22.26 - …"
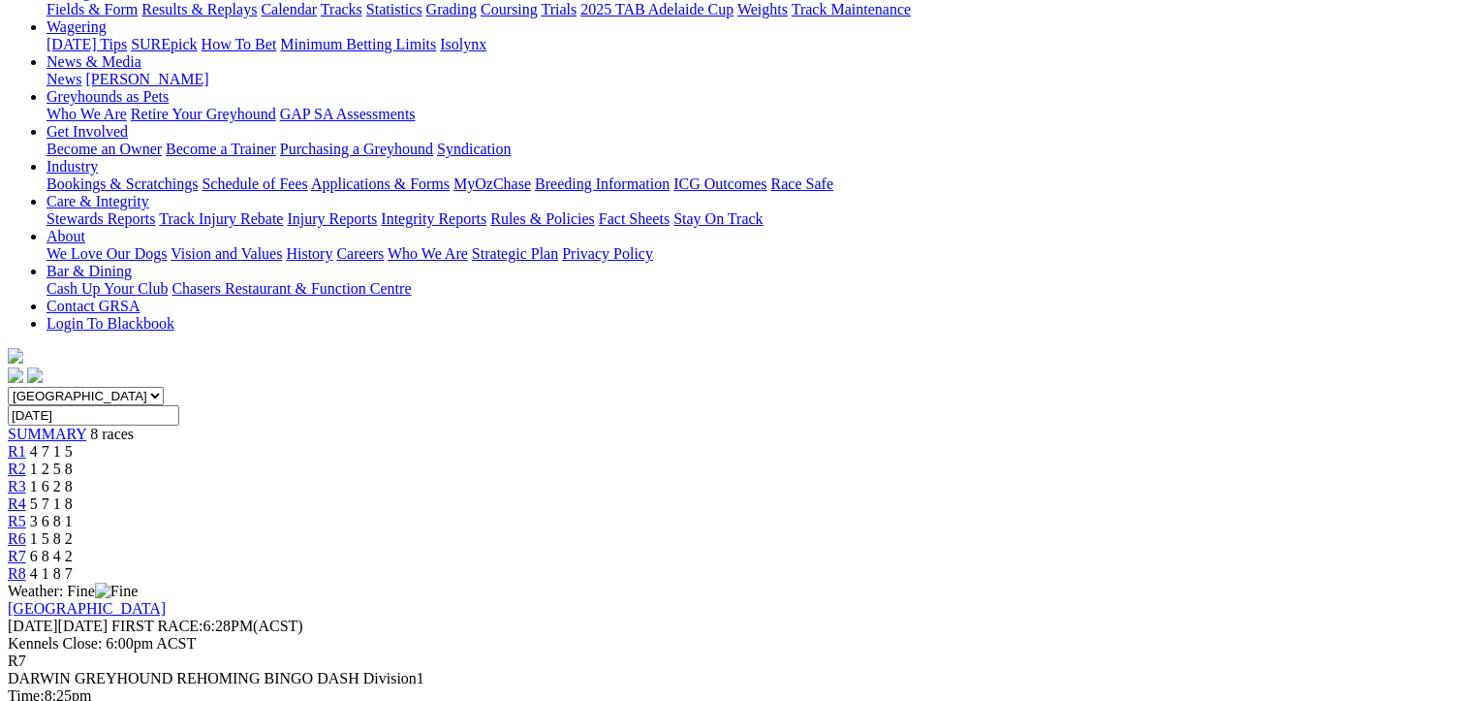
scroll to position [97, 0]
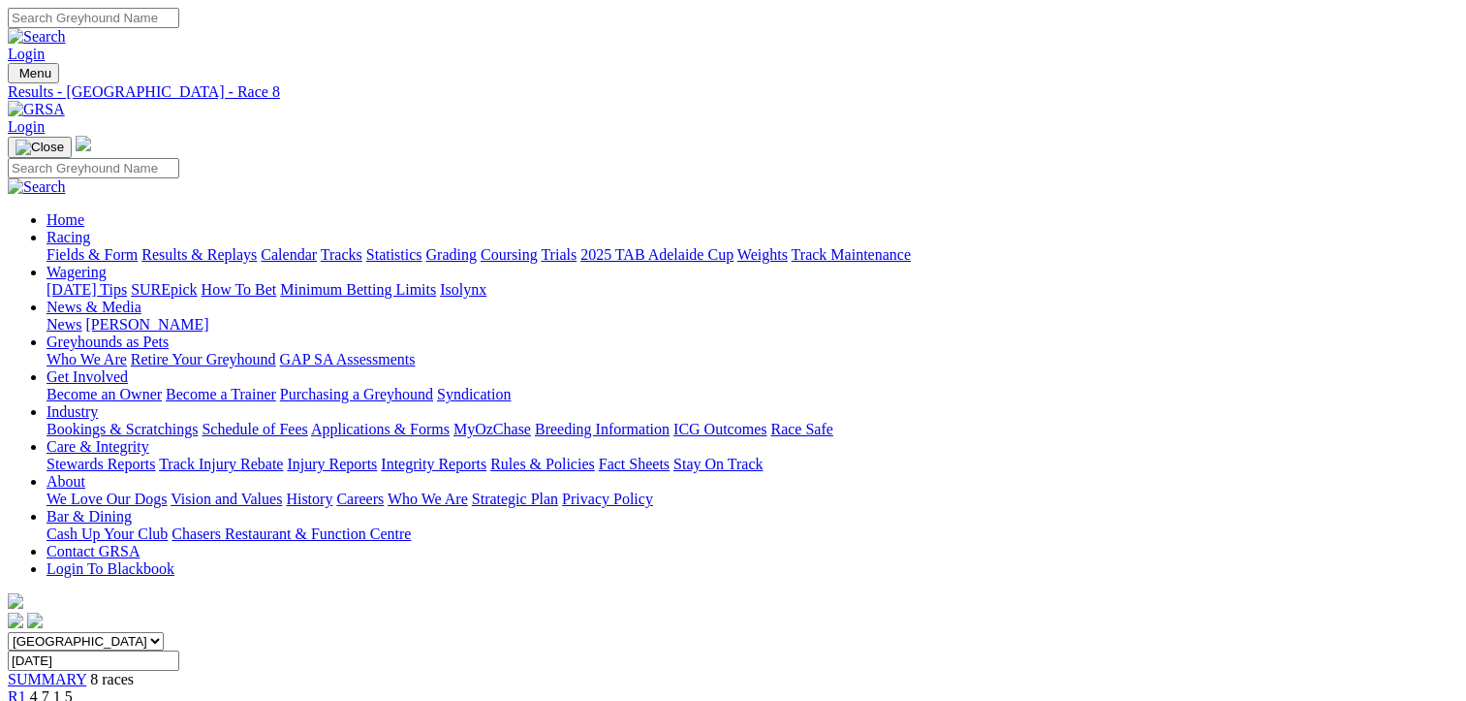
scroll to position [485, 0]
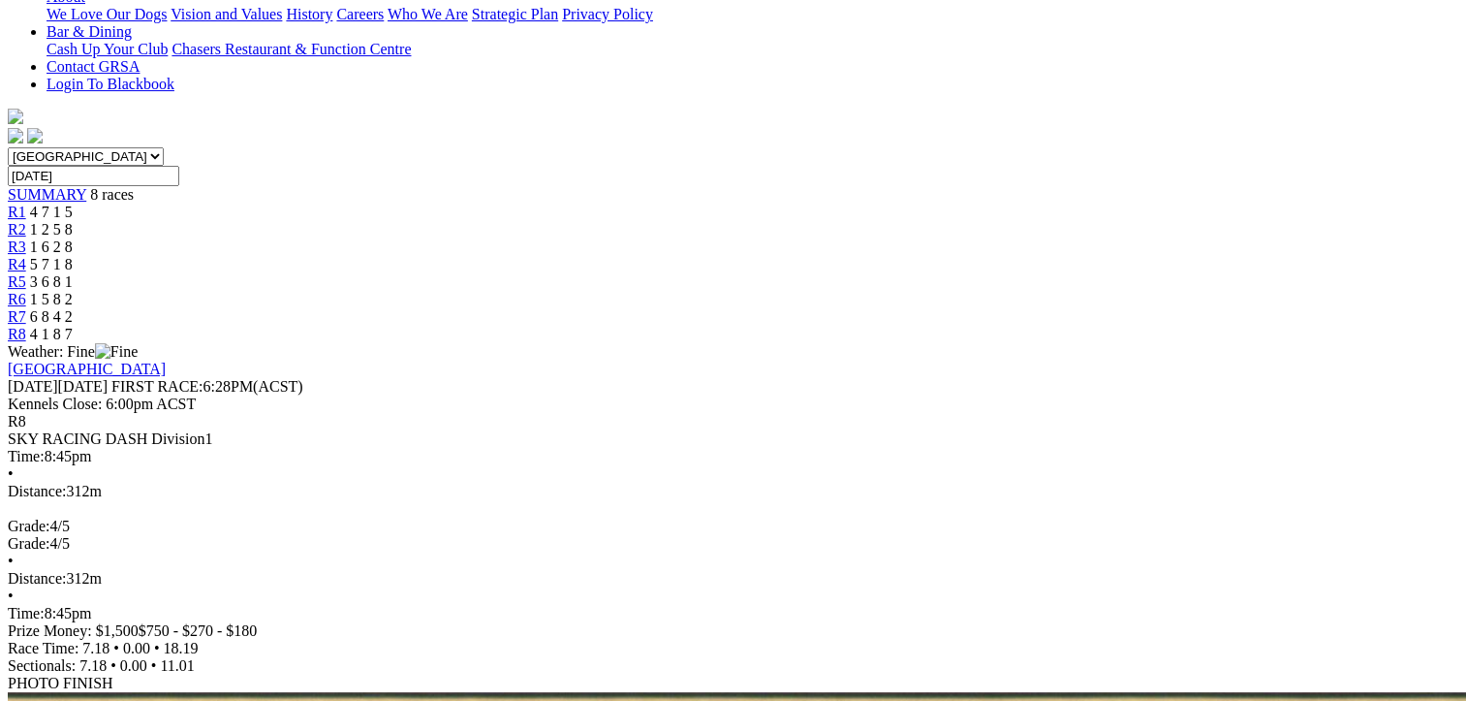
drag, startPoint x: 100, startPoint y: 191, endPoint x: 1266, endPoint y: 489, distance: 1203.5
copy tbody "1 War Admiral T: [PERSON_NAME] 18.19 - $4.50 - - 18.19 - $4.50 2 [PERSON_NAME] …"
